Goal: Transaction & Acquisition: Purchase product/service

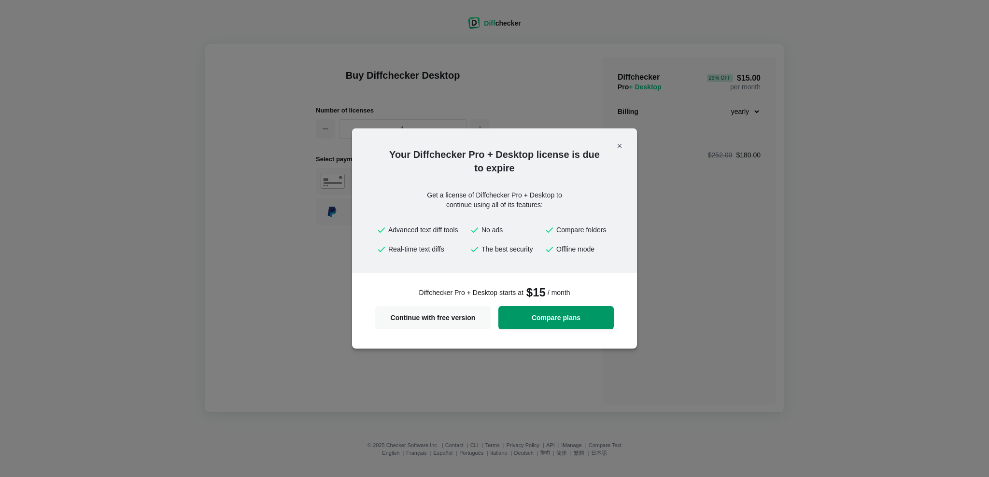
click at [541, 315] on span "Compare plans" at bounding box center [556, 317] width 104 height 7
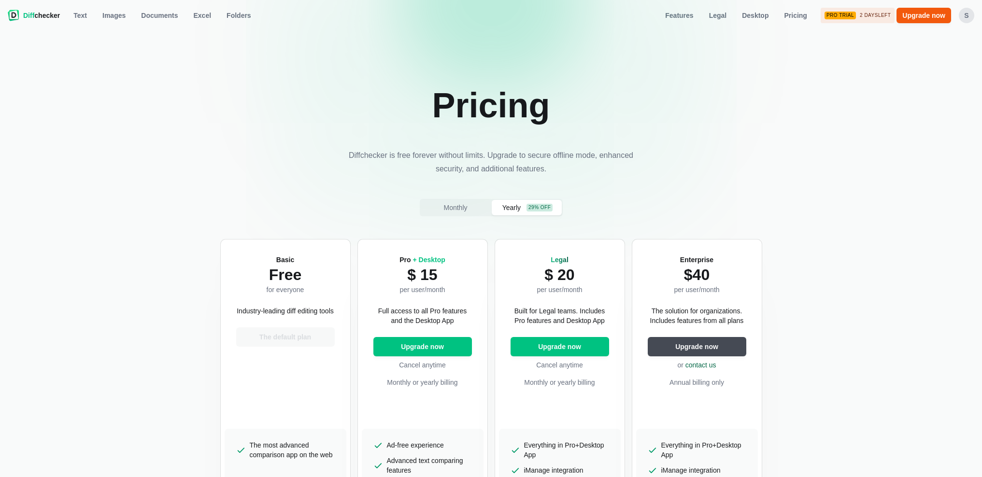
scroll to position [85, 0]
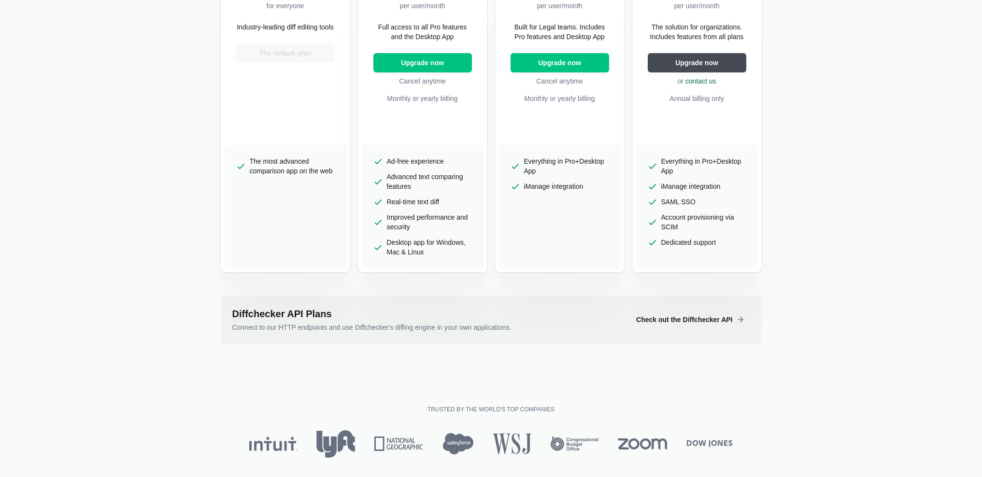
scroll to position [216, 0]
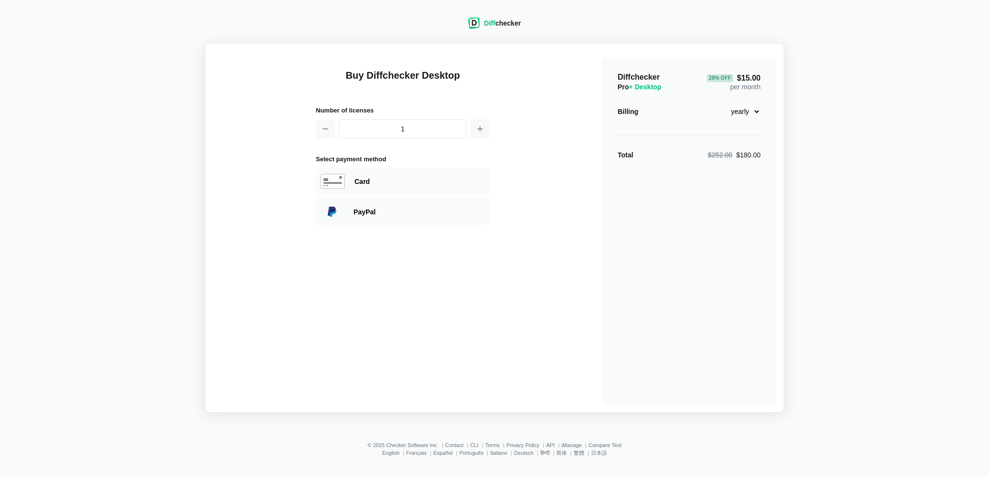
click at [740, 112] on select "monthly yearly" at bounding box center [740, 111] width 42 height 16
click at [719, 103] on select "monthly yearly" at bounding box center [740, 111] width 42 height 16
click at [749, 106] on select "monthly yearly" at bounding box center [740, 111] width 42 height 16
select select "desktop-yearly-180"
click at [719, 103] on select "monthly yearly" at bounding box center [740, 111] width 42 height 16
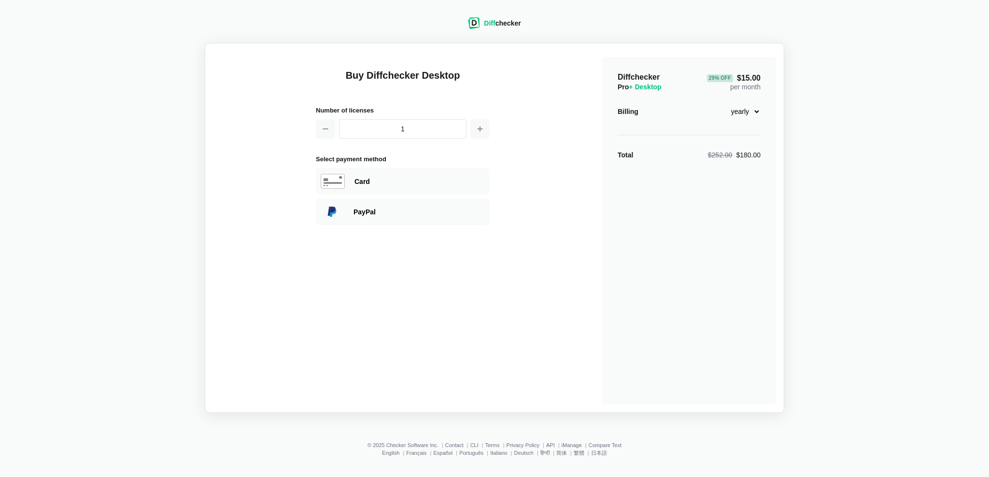
click at [871, 89] on div "Diff checker Buy Diffchecker Desktop Number of licenses 1 Select payment method…" at bounding box center [495, 209] width 978 height 407
